Goal: Task Accomplishment & Management: Manage account settings

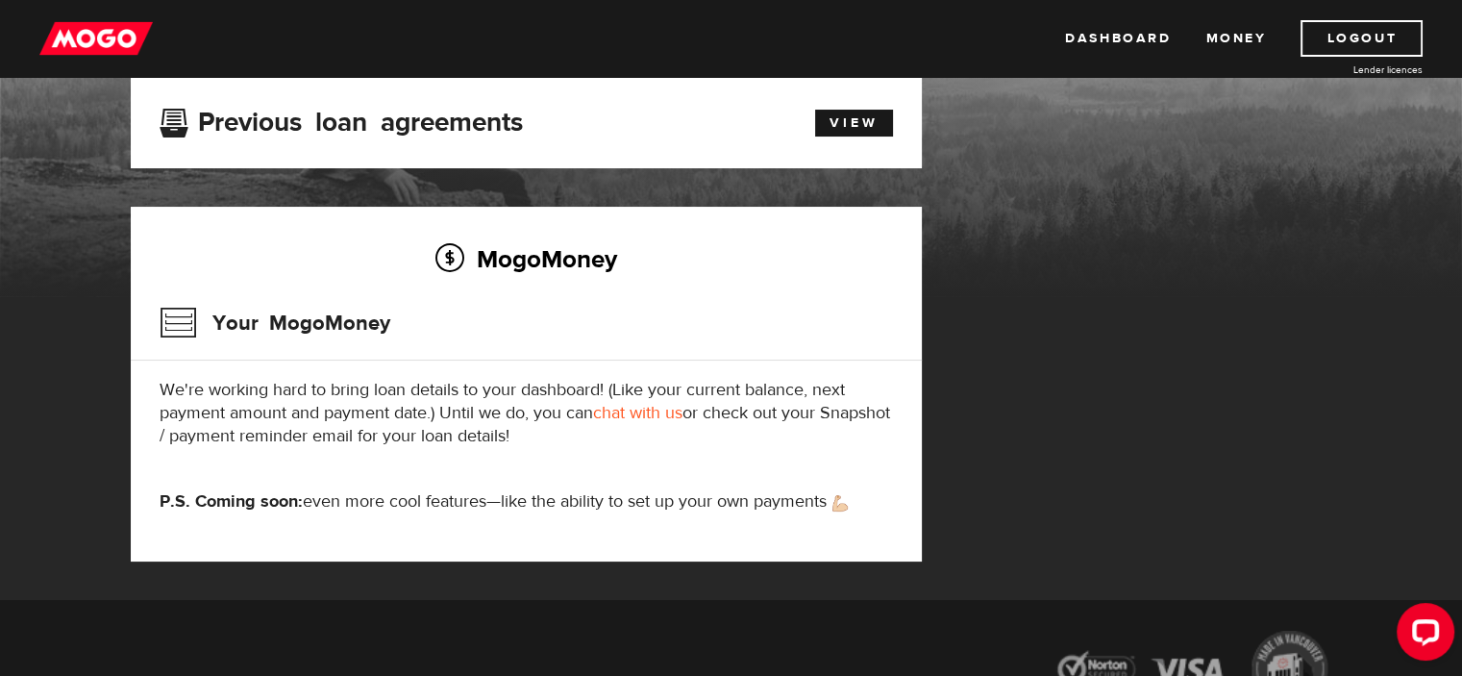
scroll to position [39, 0]
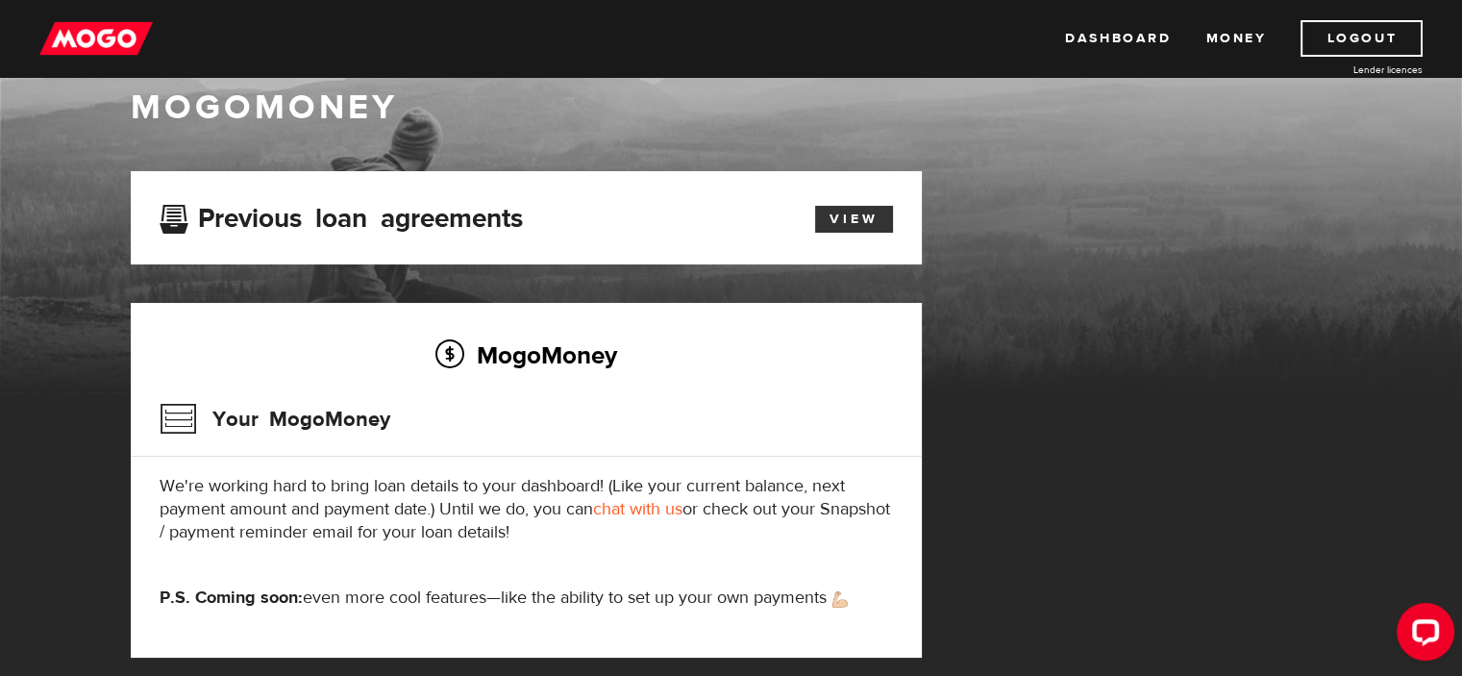
click at [831, 213] on link "View" at bounding box center [854, 219] width 78 height 27
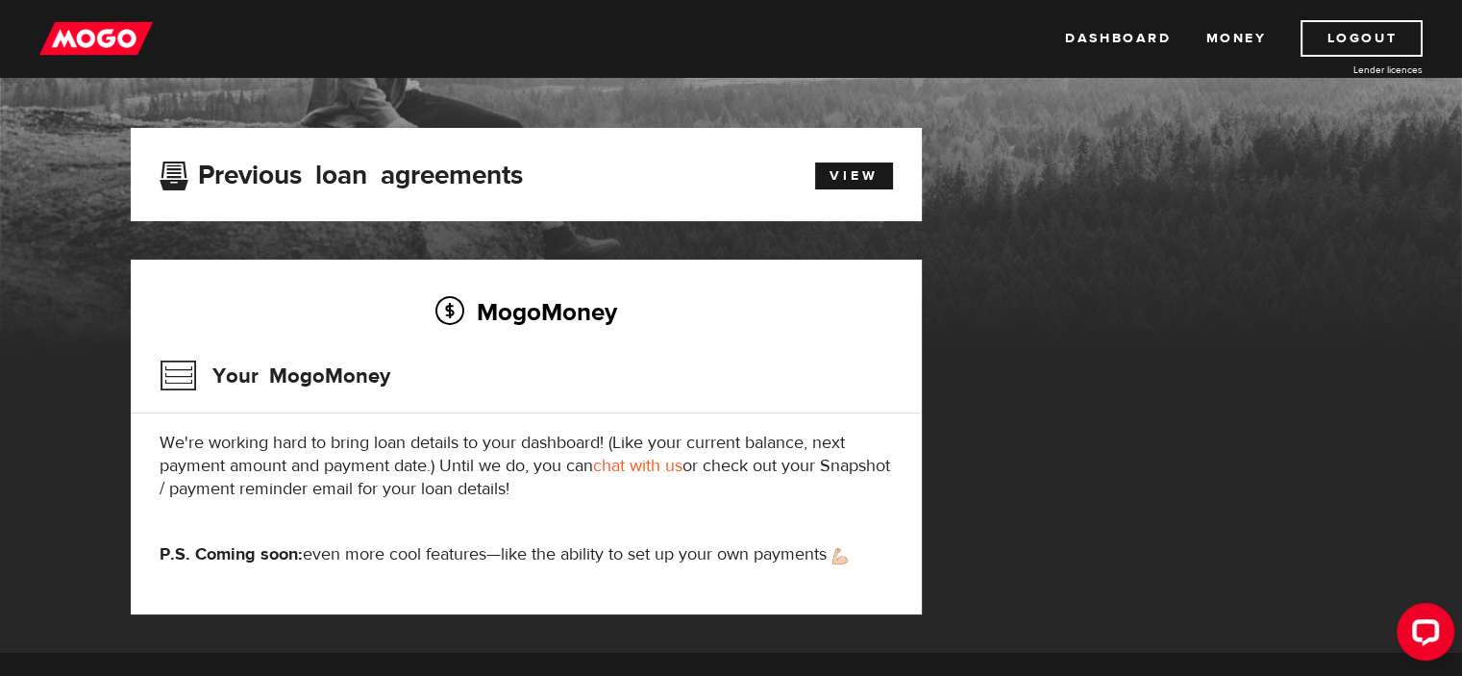
scroll to position [288, 0]
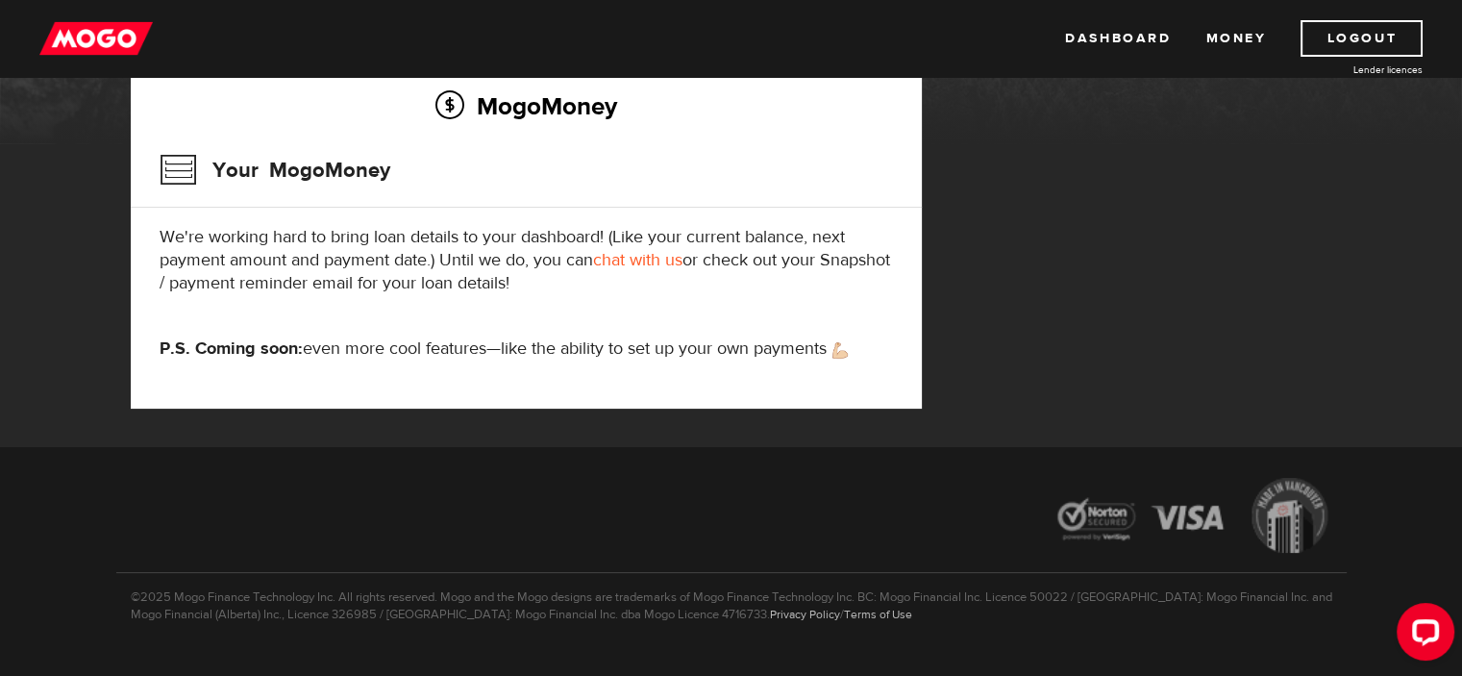
click at [669, 260] on link "chat with us" at bounding box center [637, 260] width 89 height 22
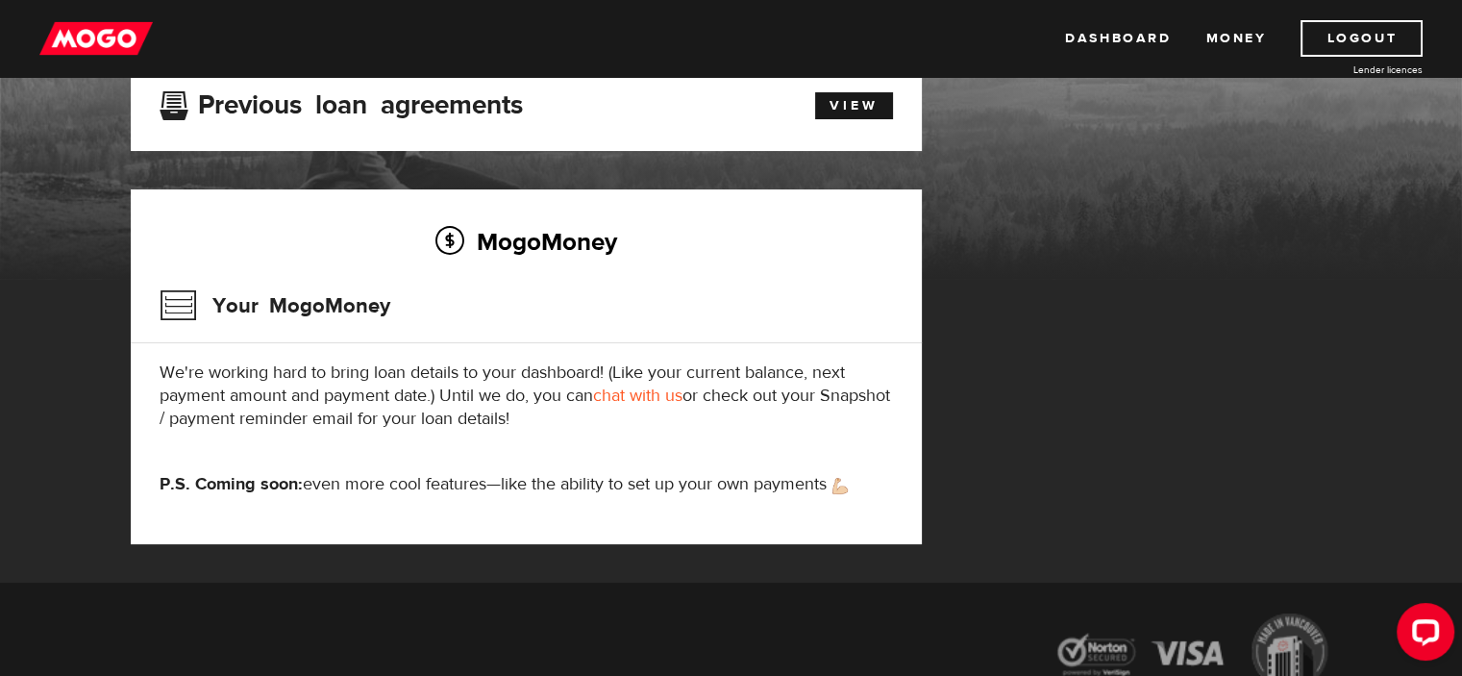
scroll to position [0, 0]
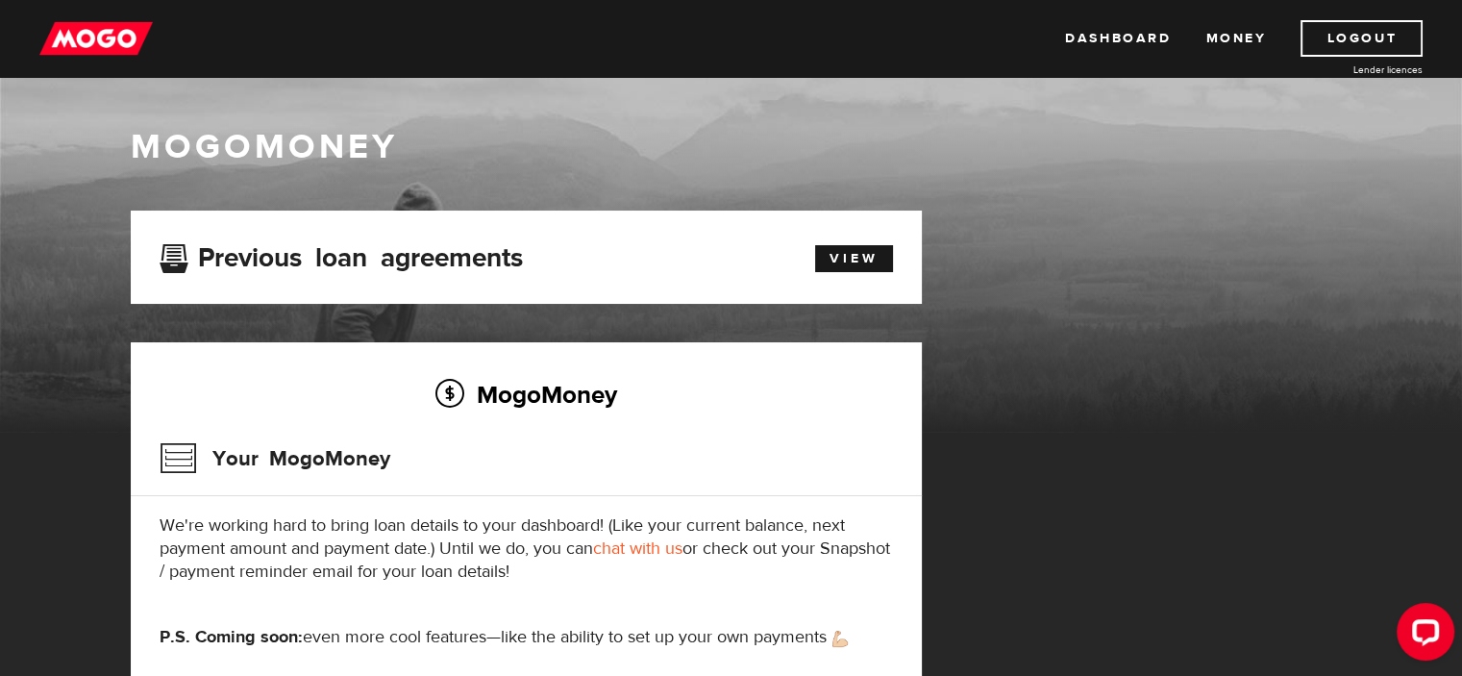
click at [50, 52] on img at bounding box center [95, 38] width 113 height 37
click at [1114, 28] on link "Dashboard" at bounding box center [1118, 38] width 106 height 37
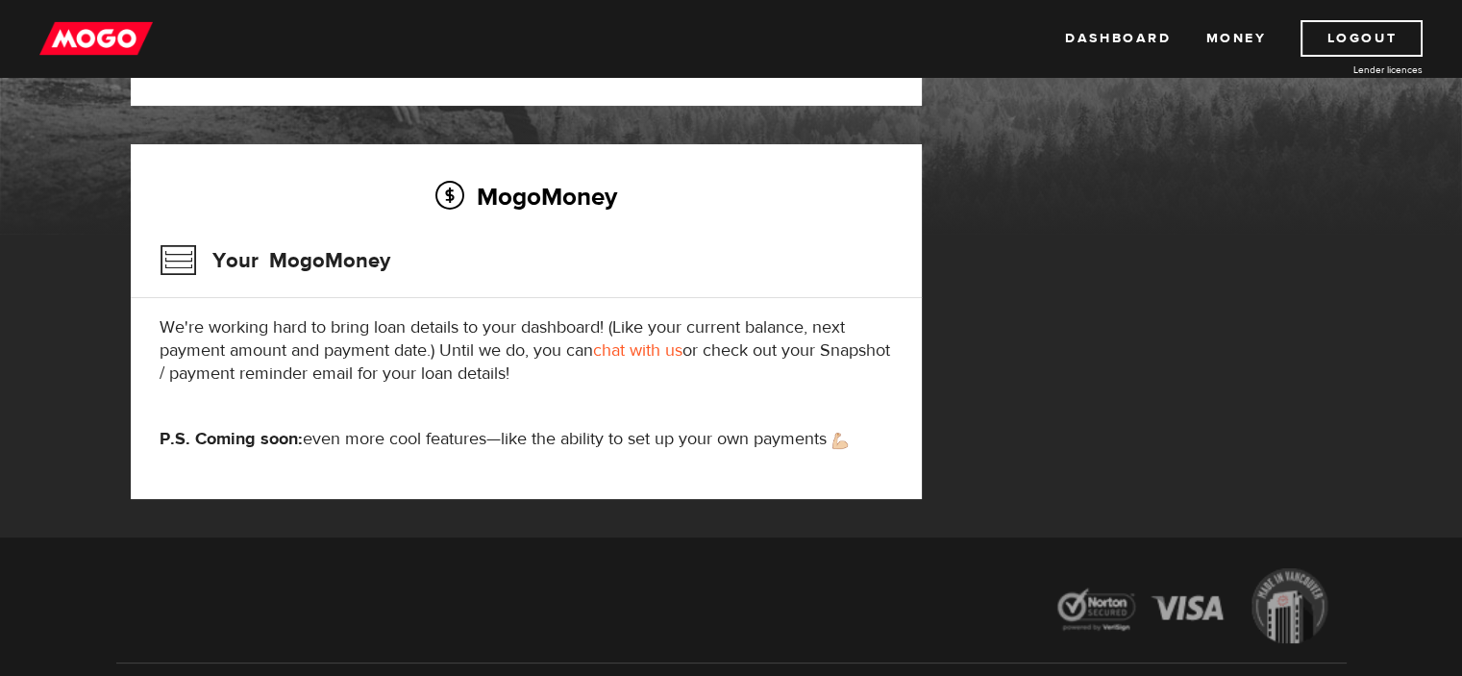
scroll to position [96, 0]
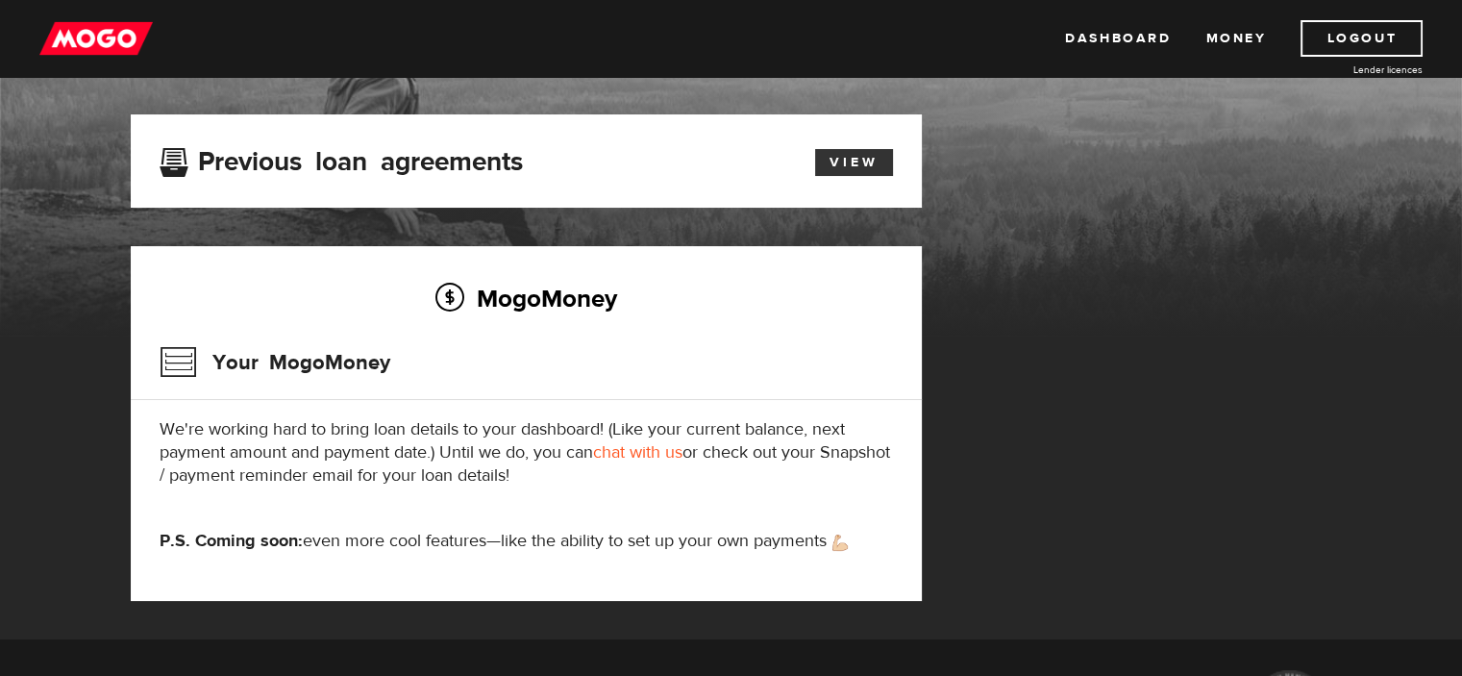
click at [860, 152] on link "View" at bounding box center [854, 162] width 78 height 27
